Goal: Task Accomplishment & Management: Use online tool/utility

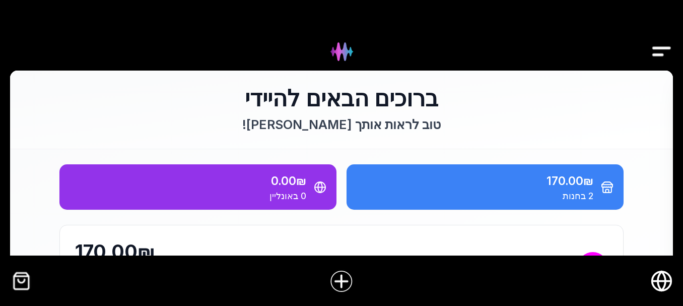
click at [660, 53] on img "Drawer" at bounding box center [661, 51] width 23 height 39
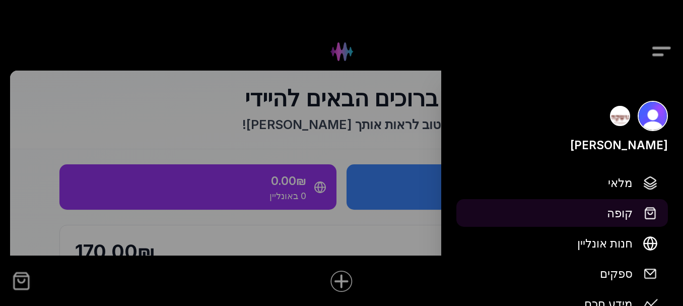
click at [627, 217] on span "קופה" at bounding box center [620, 213] width 26 height 18
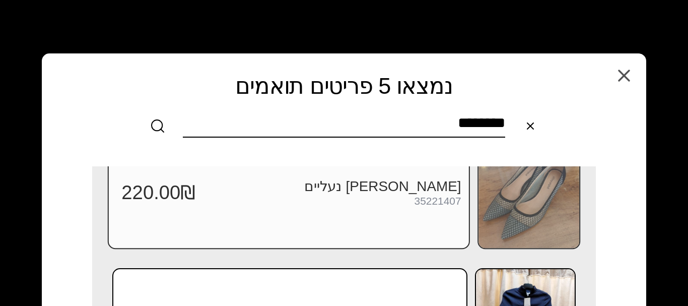
scroll to position [164, 0]
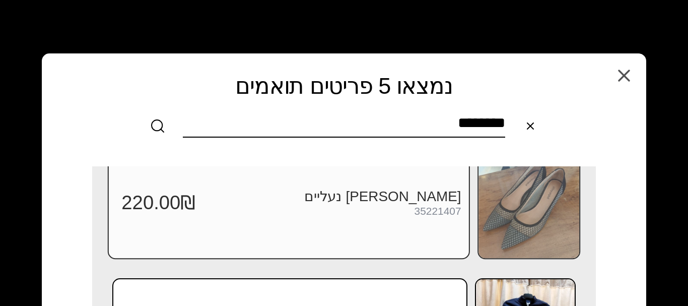
type input "********"
click at [417, 214] on div "35221407" at bounding box center [437, 212] width 47 height 12
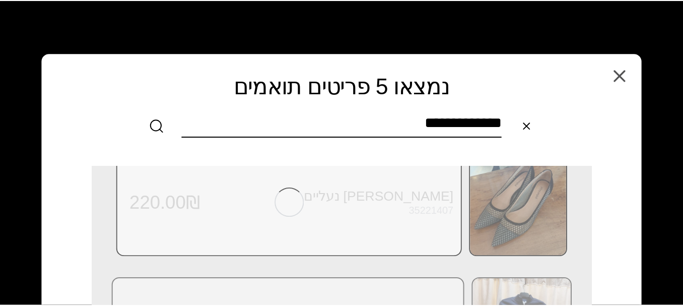
scroll to position [0, 0]
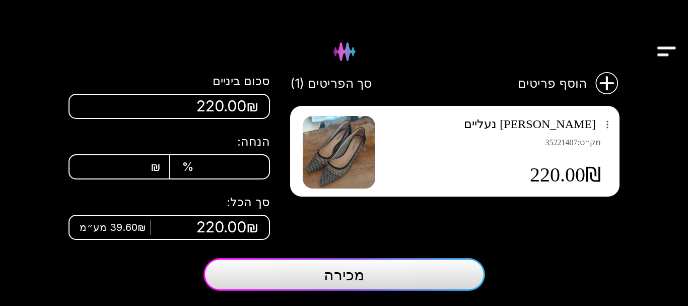
click at [386, 278] on button "מכירה" at bounding box center [343, 274] width 281 height 33
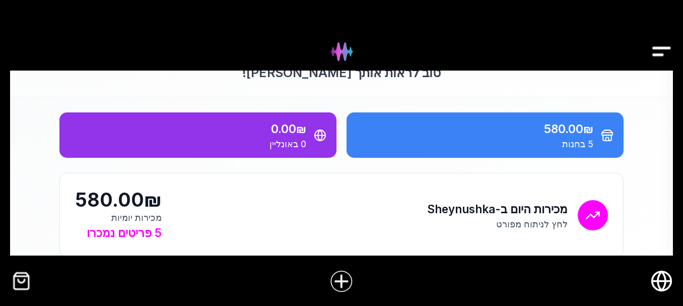
scroll to position [101, 0]
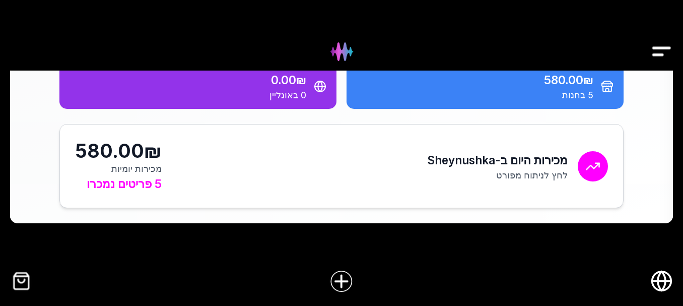
click at [492, 166] on h2 "מכירות היום ב-Sheynushka" at bounding box center [497, 160] width 140 height 18
